Goal: Task Accomplishment & Management: Manage account settings

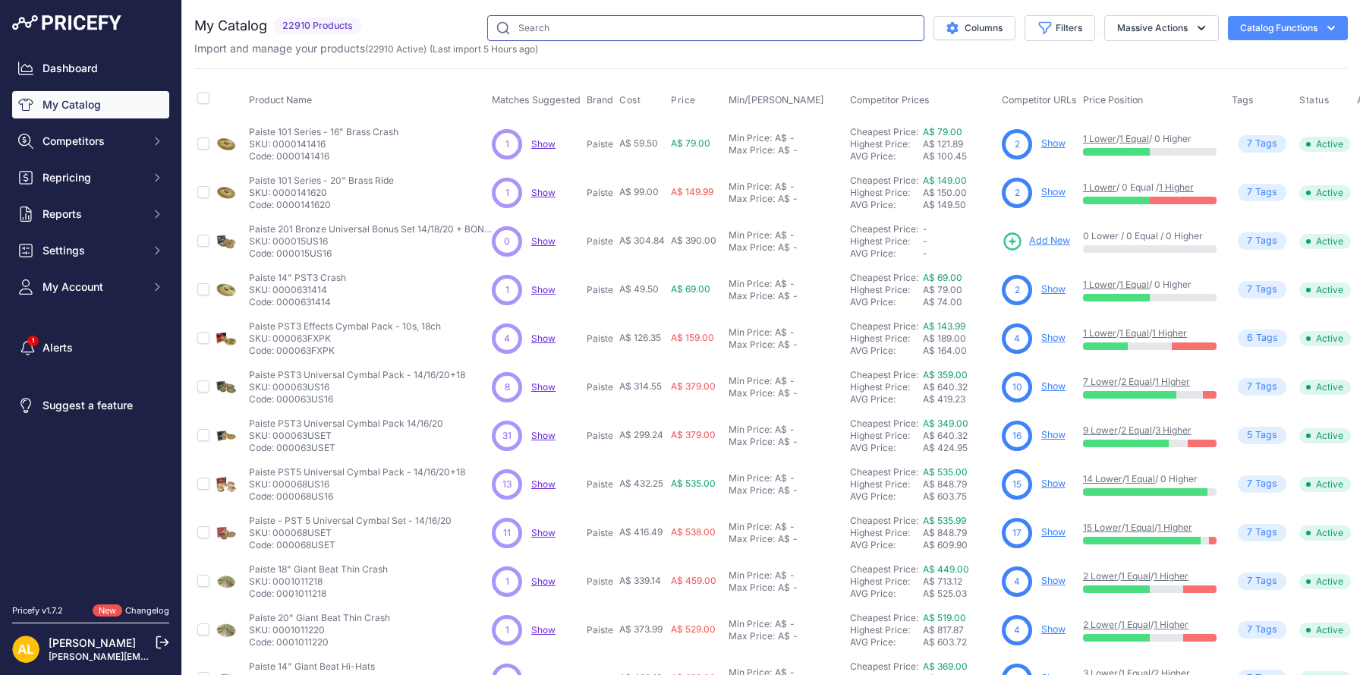
click at [558, 31] on input "text" at bounding box center [705, 28] width 437 height 26
paste input "TD27KV2S"
type input "TD27KV2S"
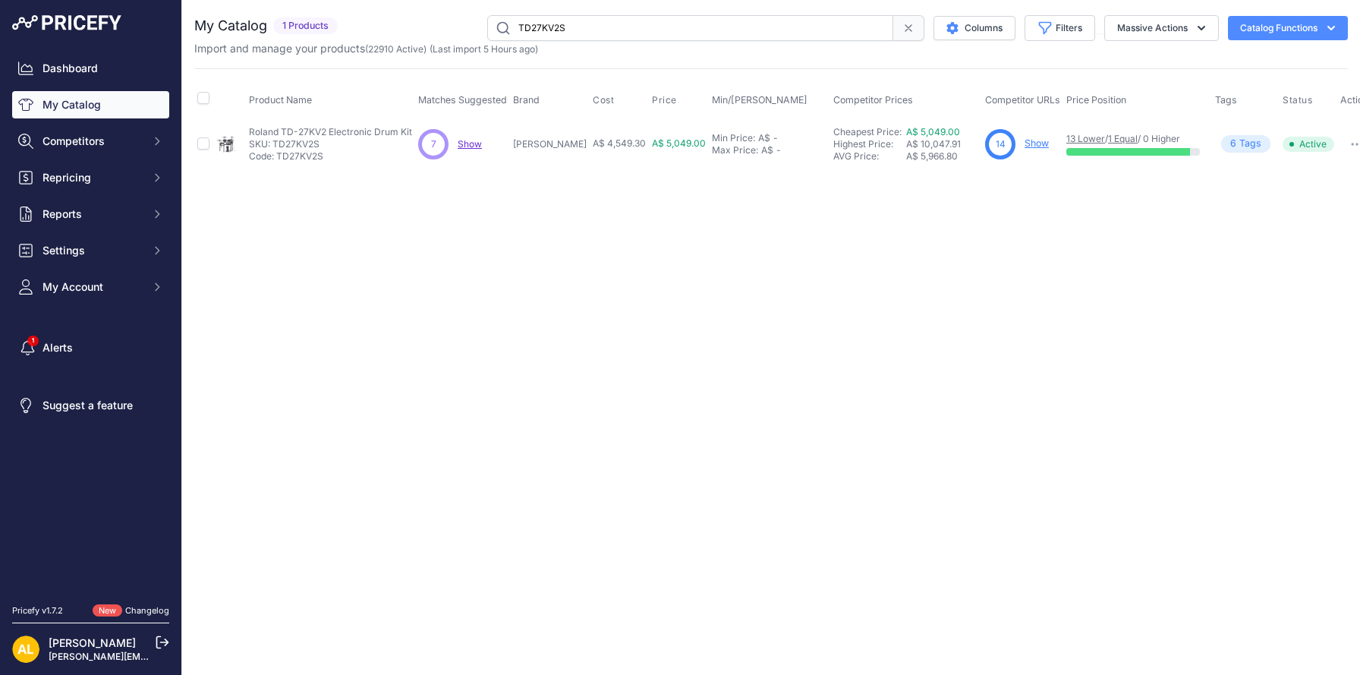
click at [1024, 144] on link "Show" at bounding box center [1036, 142] width 24 height 11
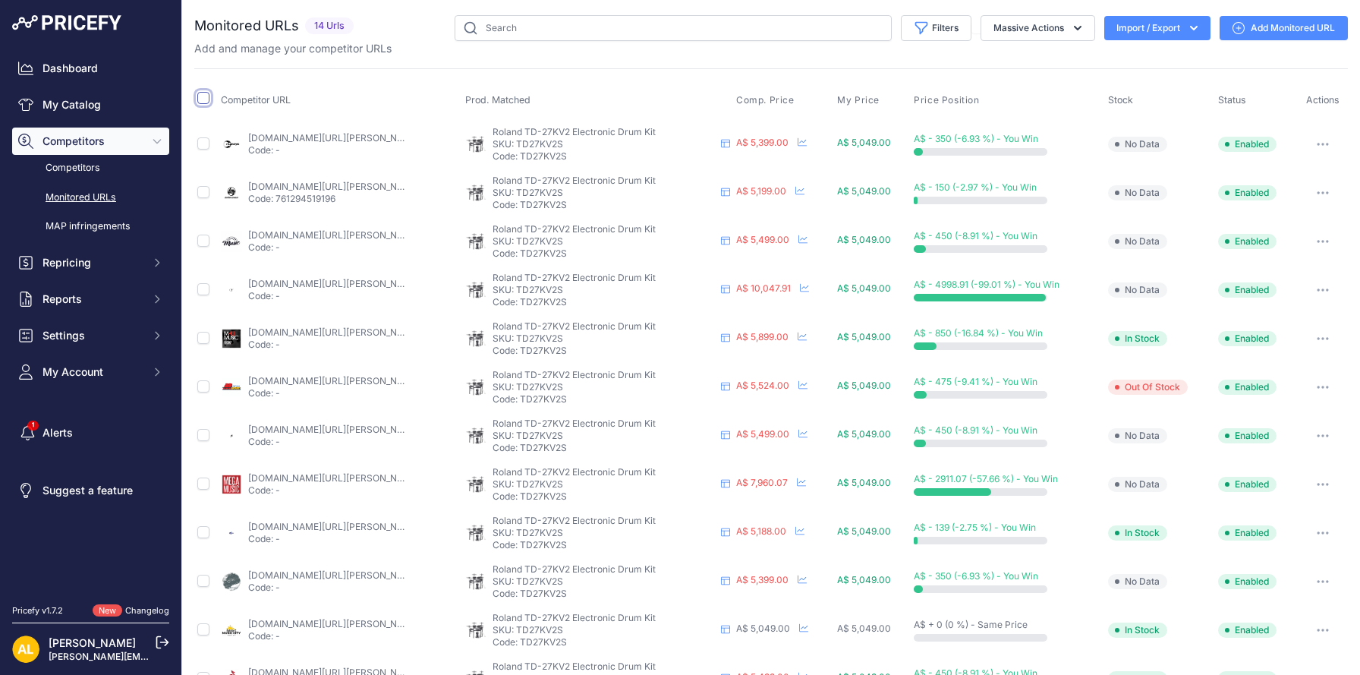
click at [207, 94] on input "checkbox" at bounding box center [203, 98] width 12 height 12
checkbox input "true"
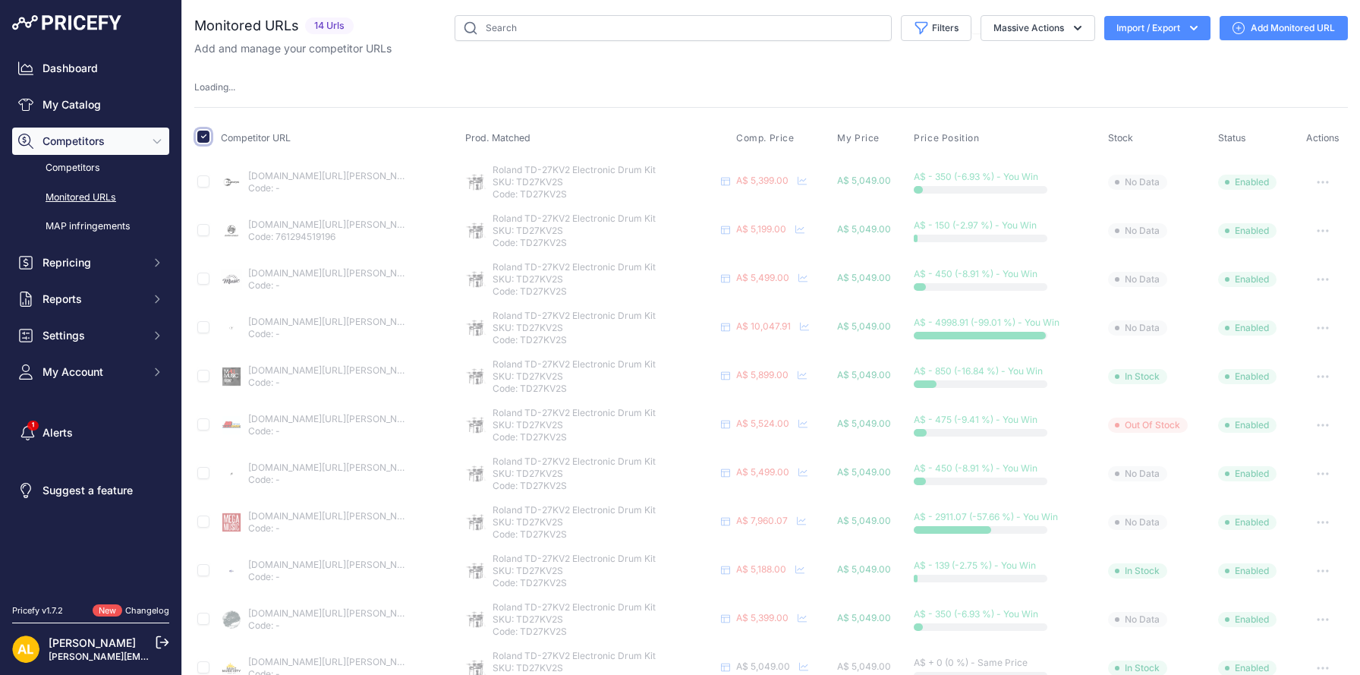
scroll to position [46, 0]
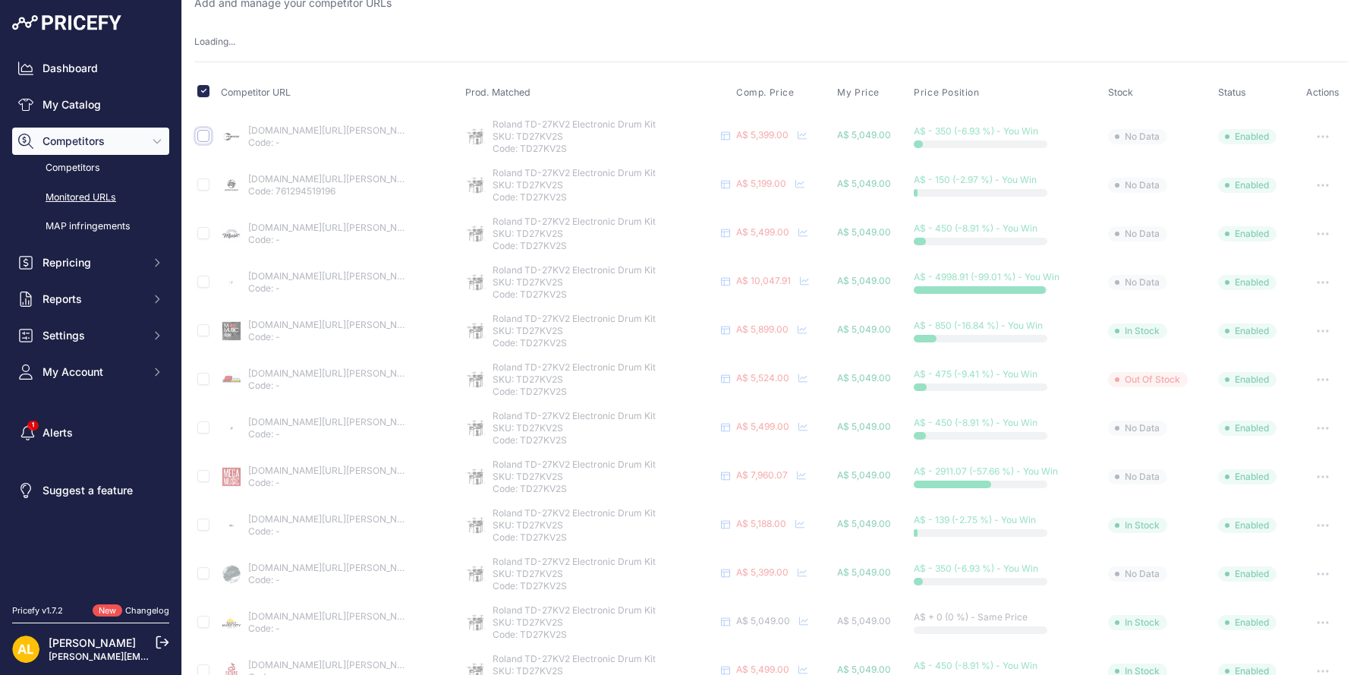
click at [201, 140] on input "checkbox" at bounding box center [203, 136] width 12 height 12
checkbox input "true"
click at [202, 93] on input "checkbox" at bounding box center [203, 91] width 12 height 12
checkbox input "false"
click at [202, 137] on input "checkbox" at bounding box center [203, 136] width 12 height 12
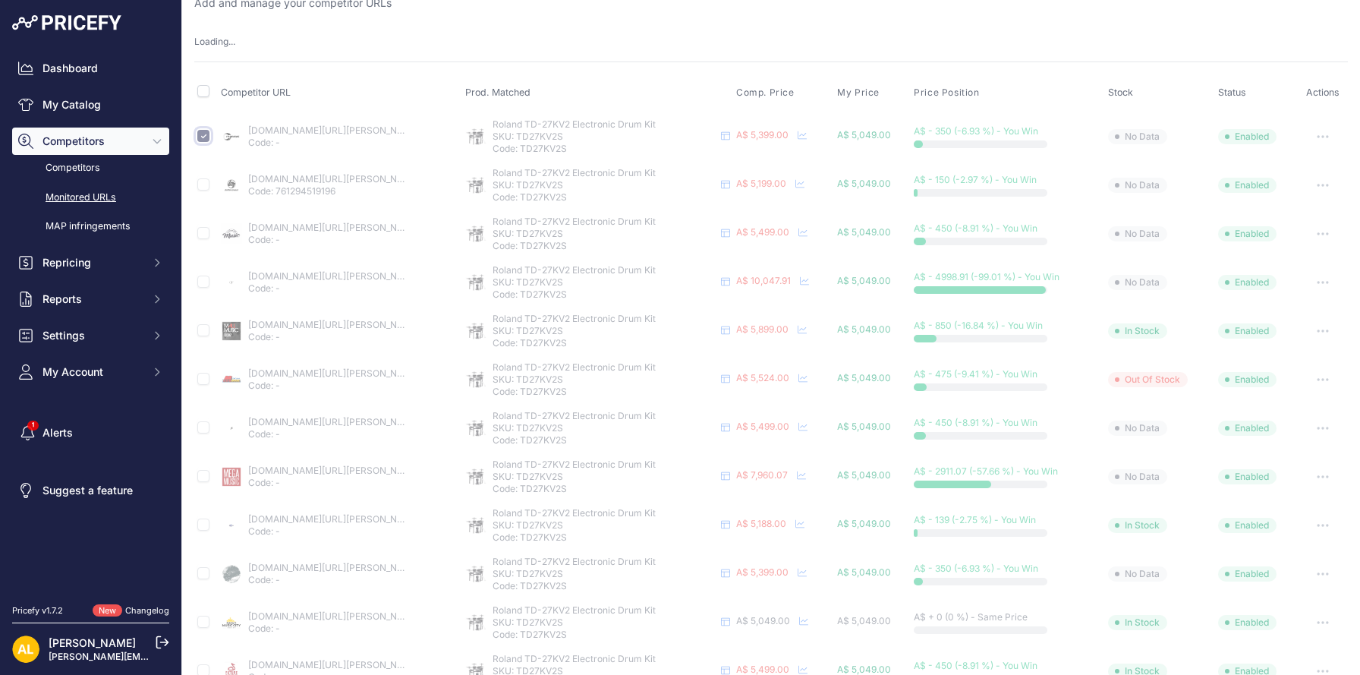
checkbox input "false"
click at [414, 19] on div "Monitored URLs 14 Urls" at bounding box center [770, 381] width 1153 height 822
click at [207, 88] on input "checkbox" at bounding box center [203, 91] width 12 height 12
checkbox input "true"
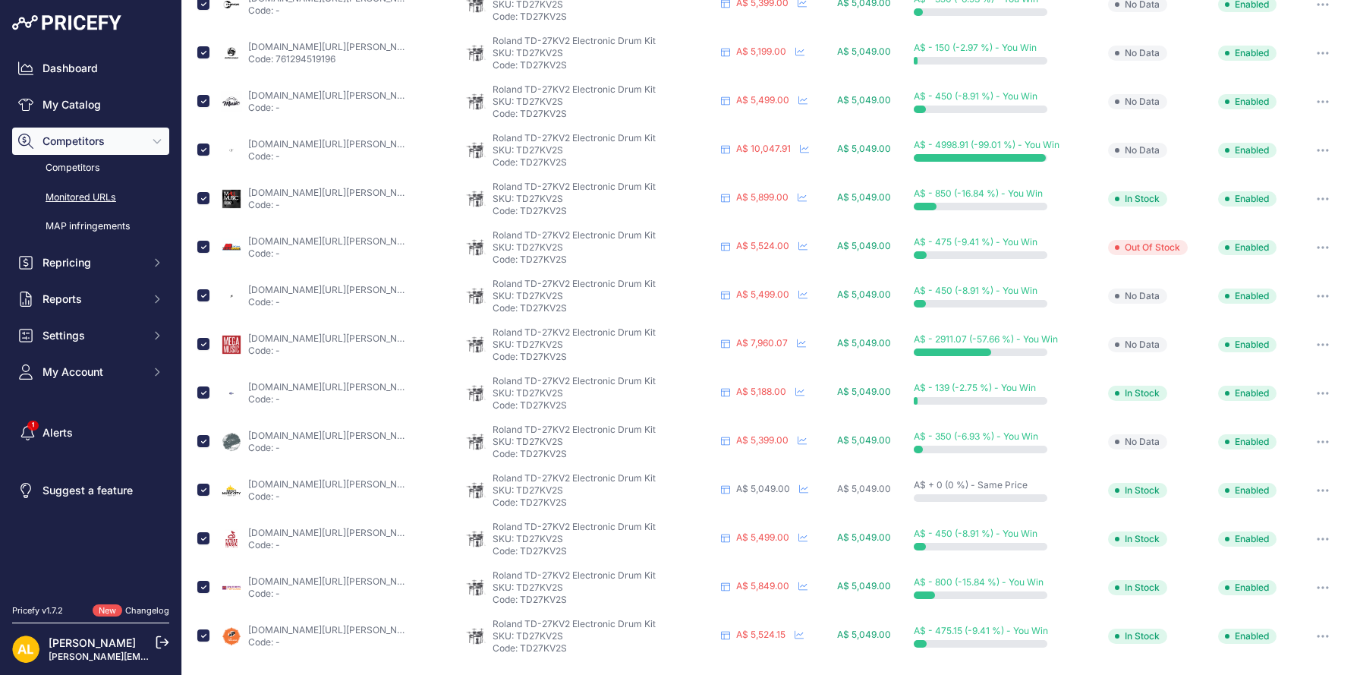
scroll to position [0, 0]
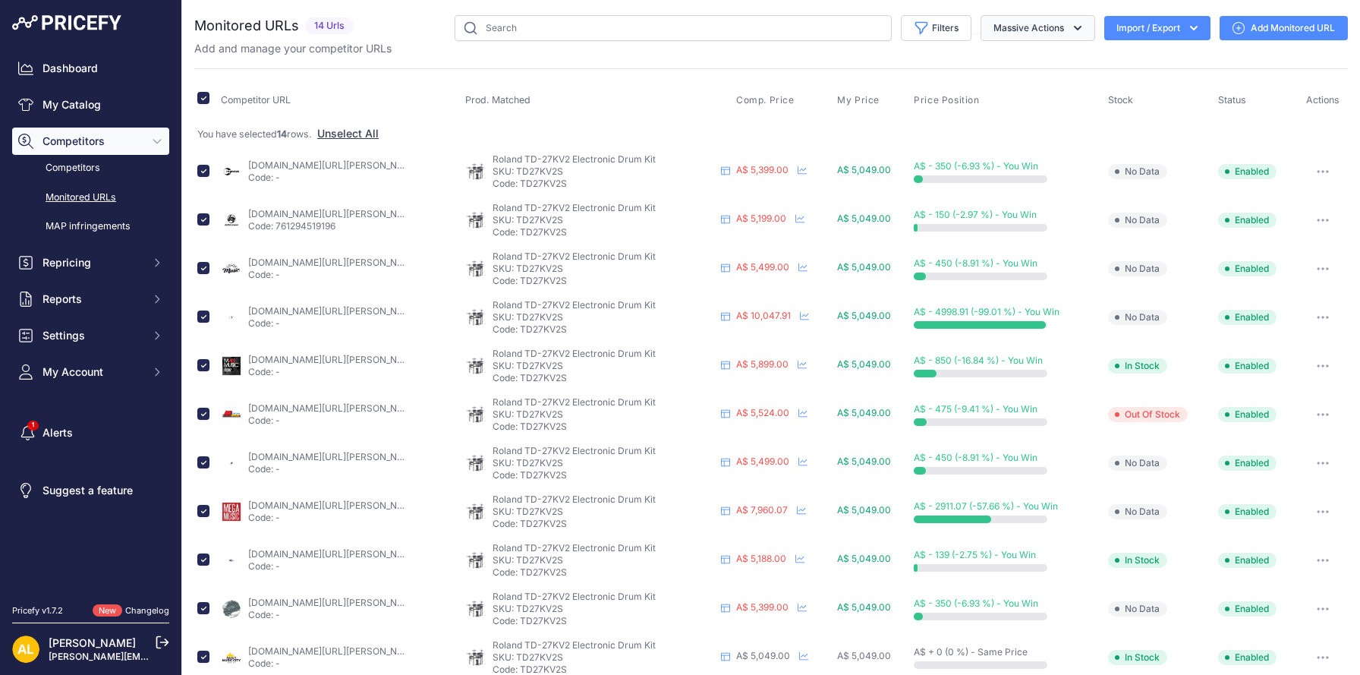
click at [1020, 36] on button "Massive Actions" at bounding box center [1037, 28] width 115 height 26
click at [1018, 122] on button "Delete" at bounding box center [1033, 118] width 121 height 27
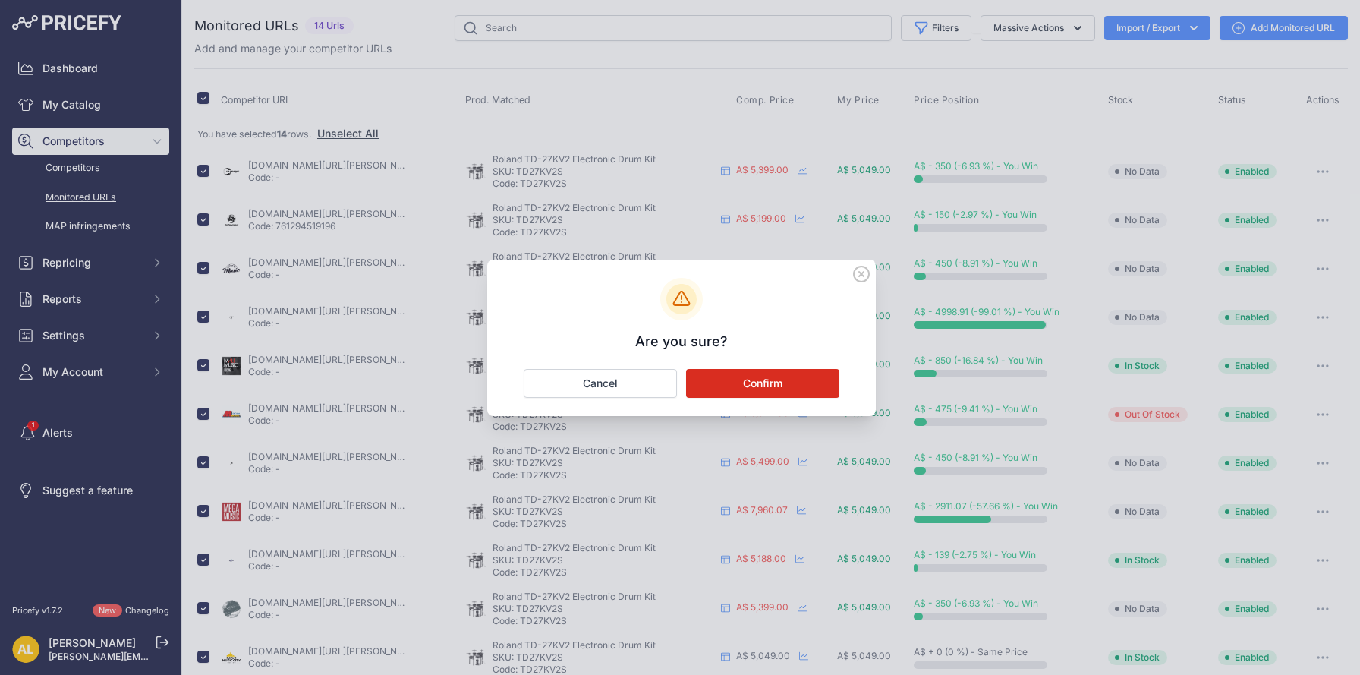
click at [788, 378] on button "Confirm" at bounding box center [762, 383] width 153 height 29
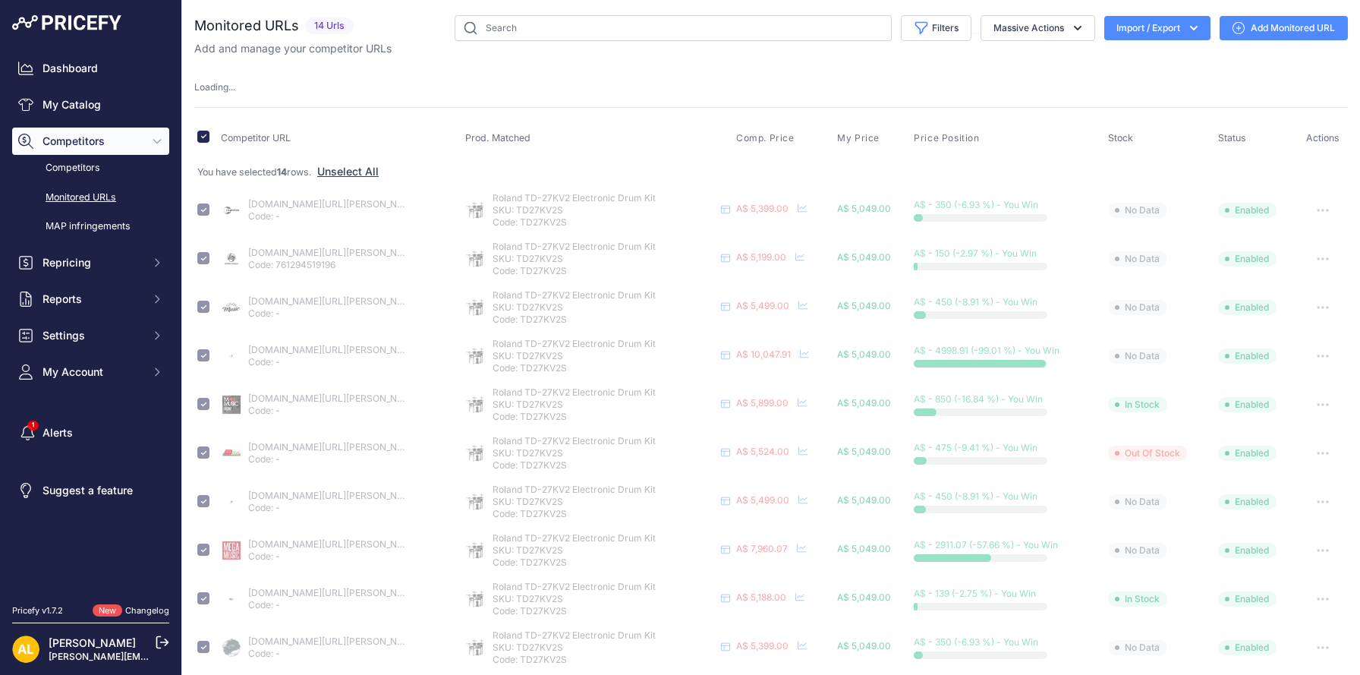
checkbox input "false"
